Goal: Check status: Check status

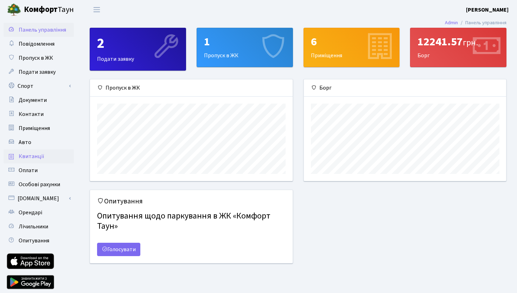
scroll to position [102, 202]
click at [34, 156] on span "Квитанції" at bounding box center [32, 157] width 26 height 8
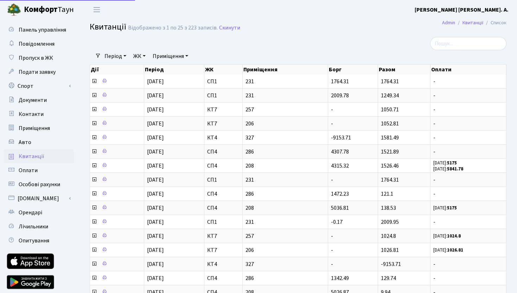
select select "25"
click at [176, 128] on td "01.09.2025" at bounding box center [174, 123] width 60 height 14
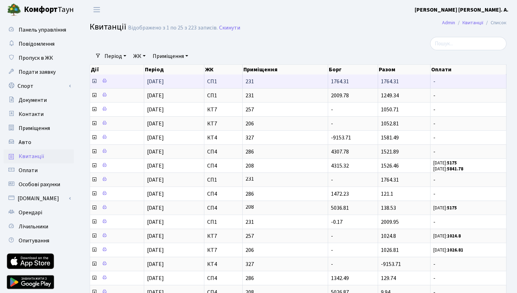
click at [293, 83] on span "231" at bounding box center [284, 82] width 79 height 6
click at [93, 82] on icon at bounding box center [94, 81] width 6 height 6
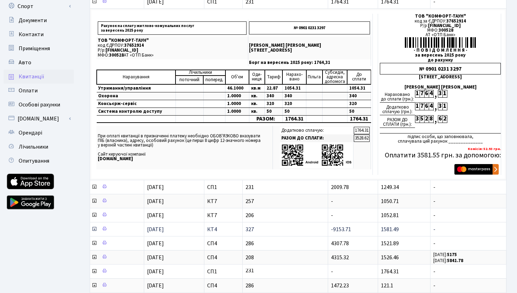
scroll to position [85, 0]
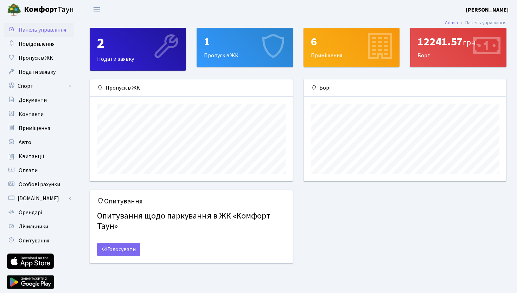
scroll to position [102, 202]
click at [31, 154] on span "Квитанції" at bounding box center [32, 157] width 26 height 8
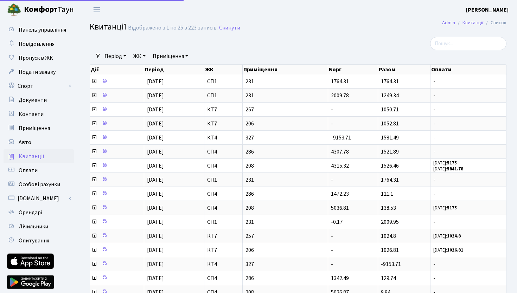
select select "25"
